Goal: Answer question/provide support: Answer question/provide support

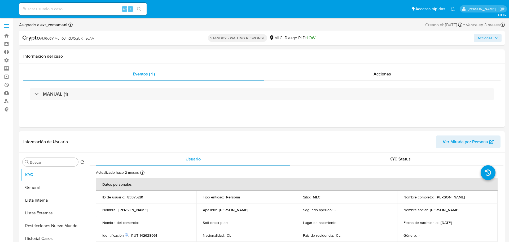
select select "10"
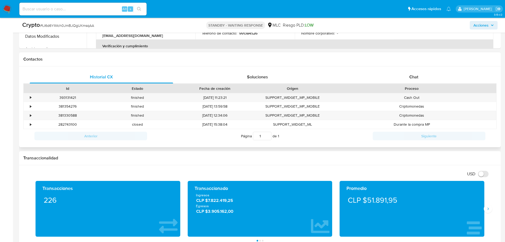
scroll to position [159, 0]
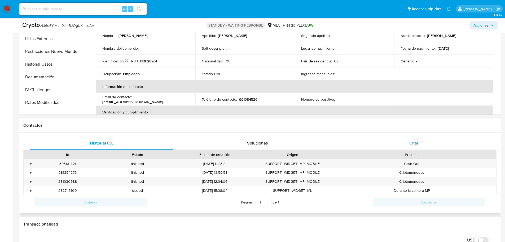
click at [414, 145] on span "Chat" at bounding box center [413, 143] width 9 height 6
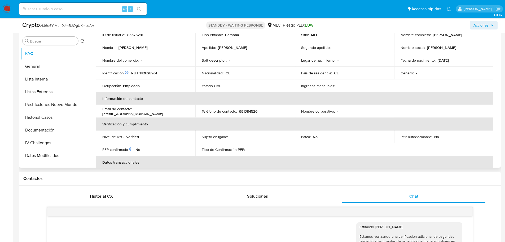
scroll to position [0, 0]
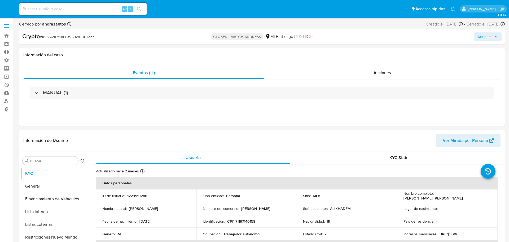
select select "10"
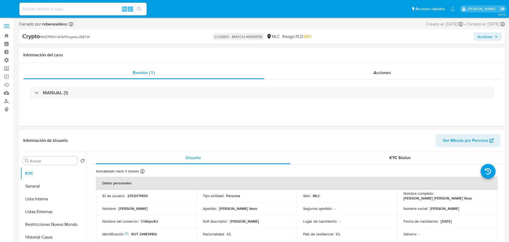
select select "10"
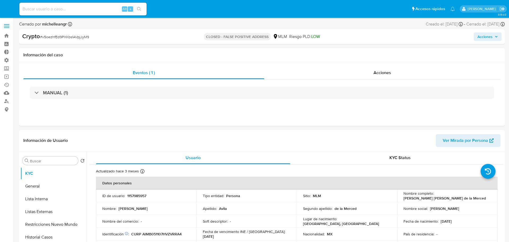
select select "10"
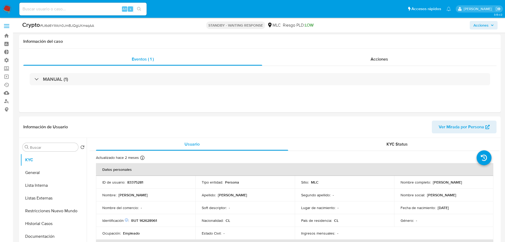
select select "10"
